Goal: Find specific page/section: Find specific page/section

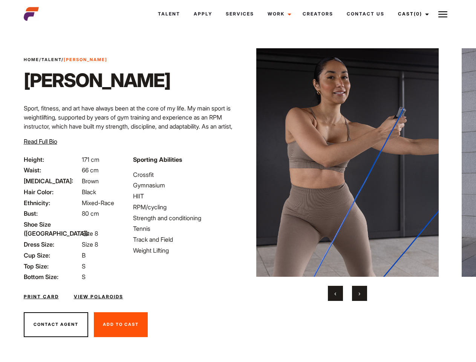
click at [411, 14] on link "Cast (0)" at bounding box center [412, 14] width 42 height 20
click at [443, 14] on img at bounding box center [443, 14] width 9 height 9
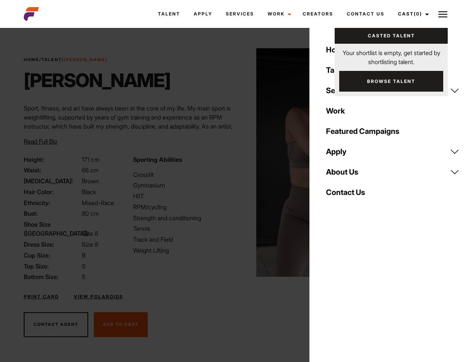
click at [347, 175] on img at bounding box center [347, 162] width 183 height 229
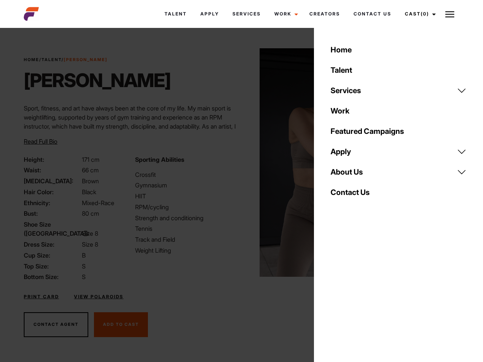
click at [238, 163] on div "Sporting Abilities Crossfit Gymnasium HIIT RPM/cycling Strength and conditionin…" at bounding box center [185, 218] width 111 height 127
click at [336, 293] on div "Home Talent Services Talent Casting Photography Videography Creative Hair and M…" at bounding box center [398, 181] width 169 height 362
click at [360, 293] on div "Home Talent Services Talent Casting Photography Videography Creative Hair and M…" at bounding box center [398, 181] width 169 height 362
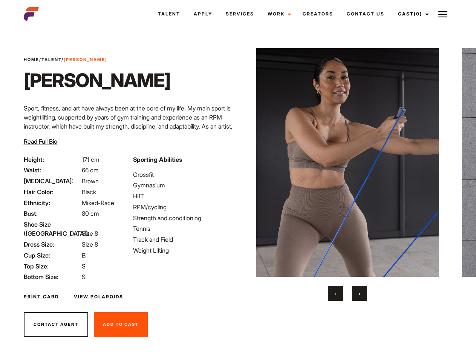
click at [411, 14] on link "Cast (0)" at bounding box center [412, 14] width 42 height 20
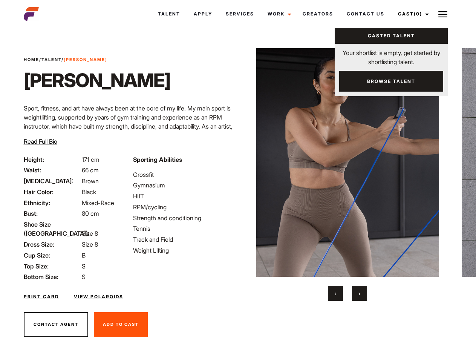
click at [443, 14] on img at bounding box center [443, 14] width 9 height 9
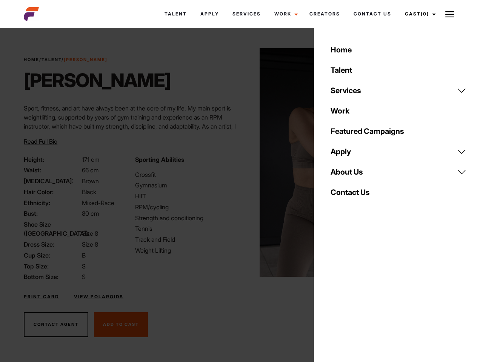
click at [347, 175] on img at bounding box center [350, 162] width 183 height 229
click at [238, 163] on div "Sporting Abilities Crossfit Gymnasium HIIT RPM/cycling Strength and conditionin…" at bounding box center [185, 218] width 111 height 127
click at [336, 293] on div "Home Talent Services Talent Casting Photography Videography Creative Hair and M…" at bounding box center [398, 181] width 169 height 362
click at [360, 293] on div "Home Talent Services Talent Casting Photography Videography Creative Hair and M…" at bounding box center [398, 181] width 169 height 362
